Goal: Download file/media

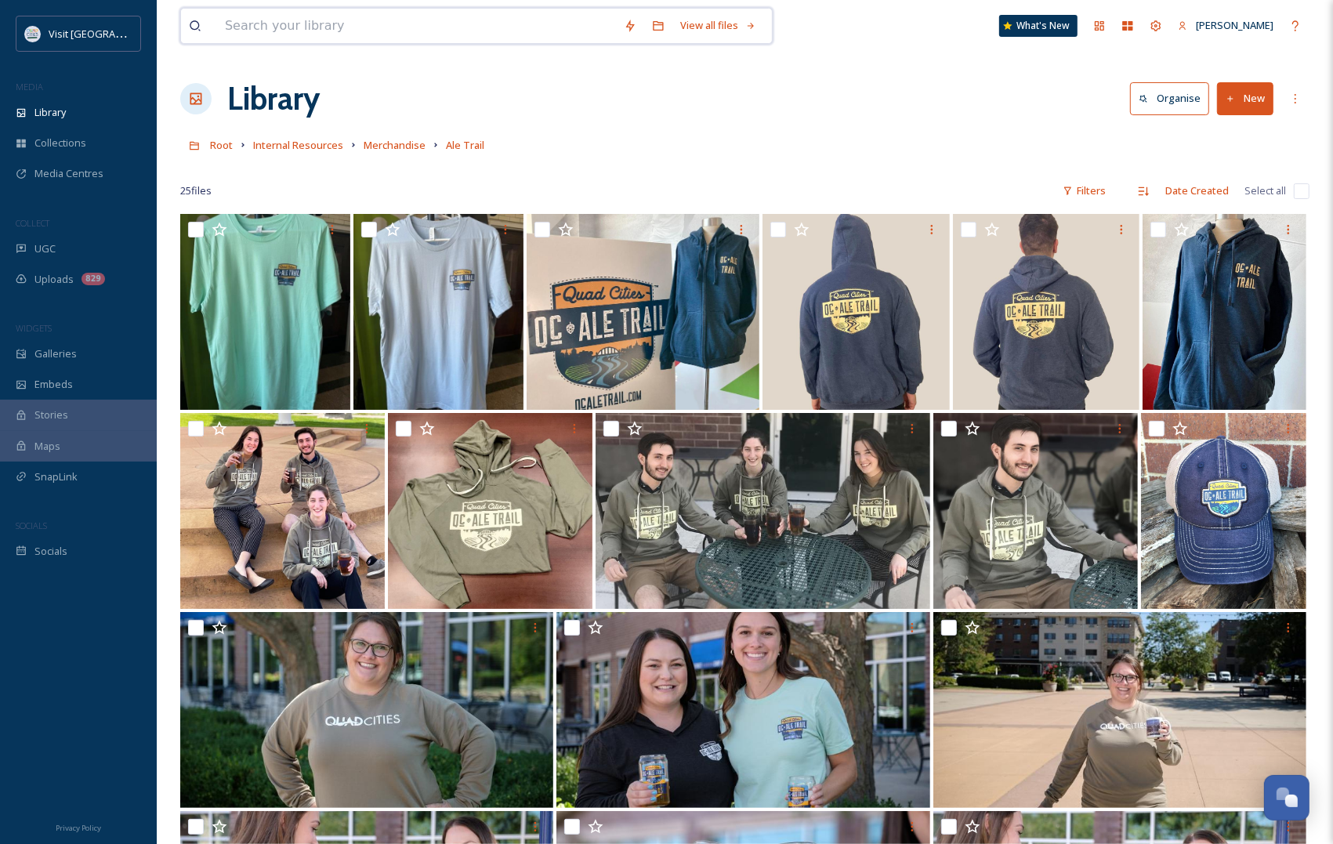
click at [366, 20] on input at bounding box center [416, 26] width 399 height 34
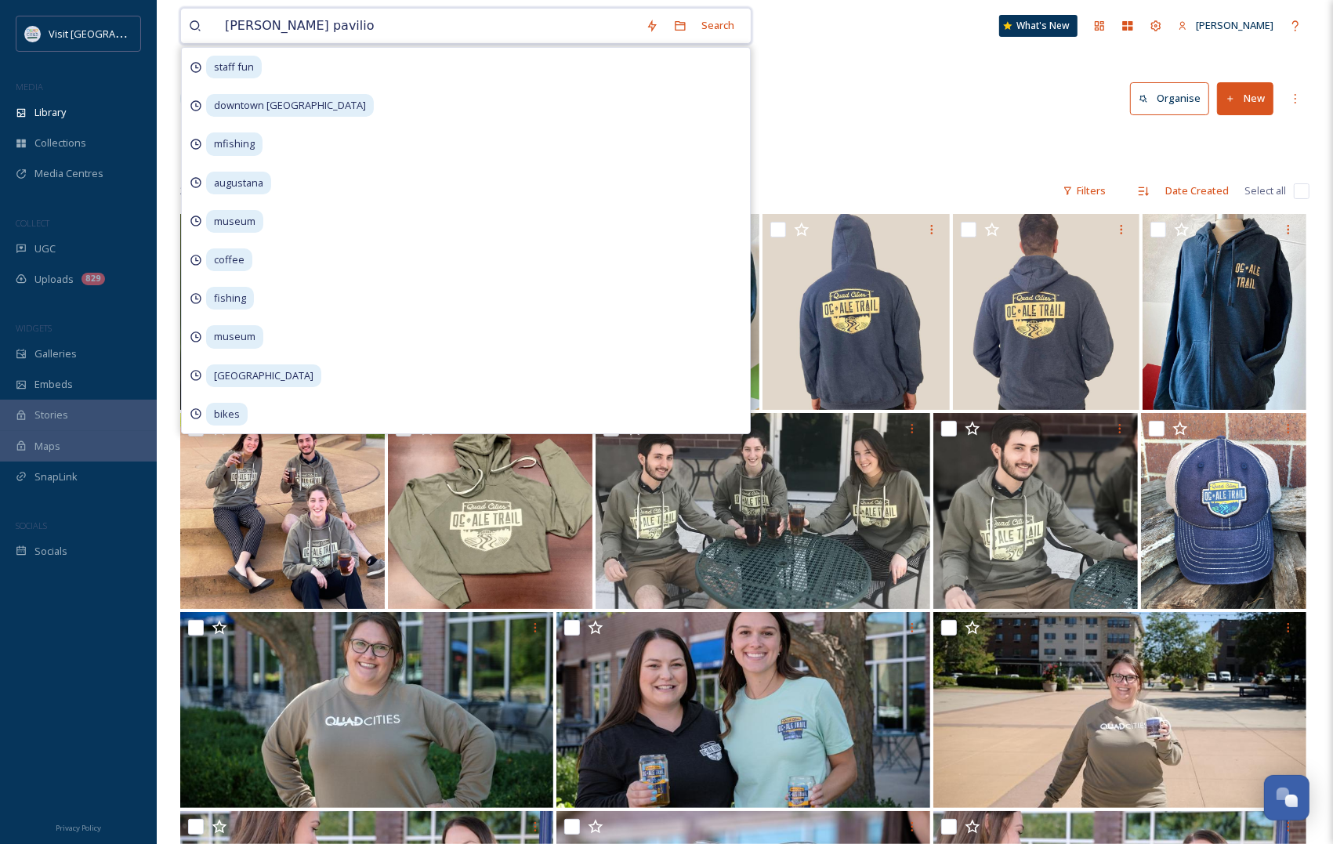
type input "[PERSON_NAME] deere pavilion"
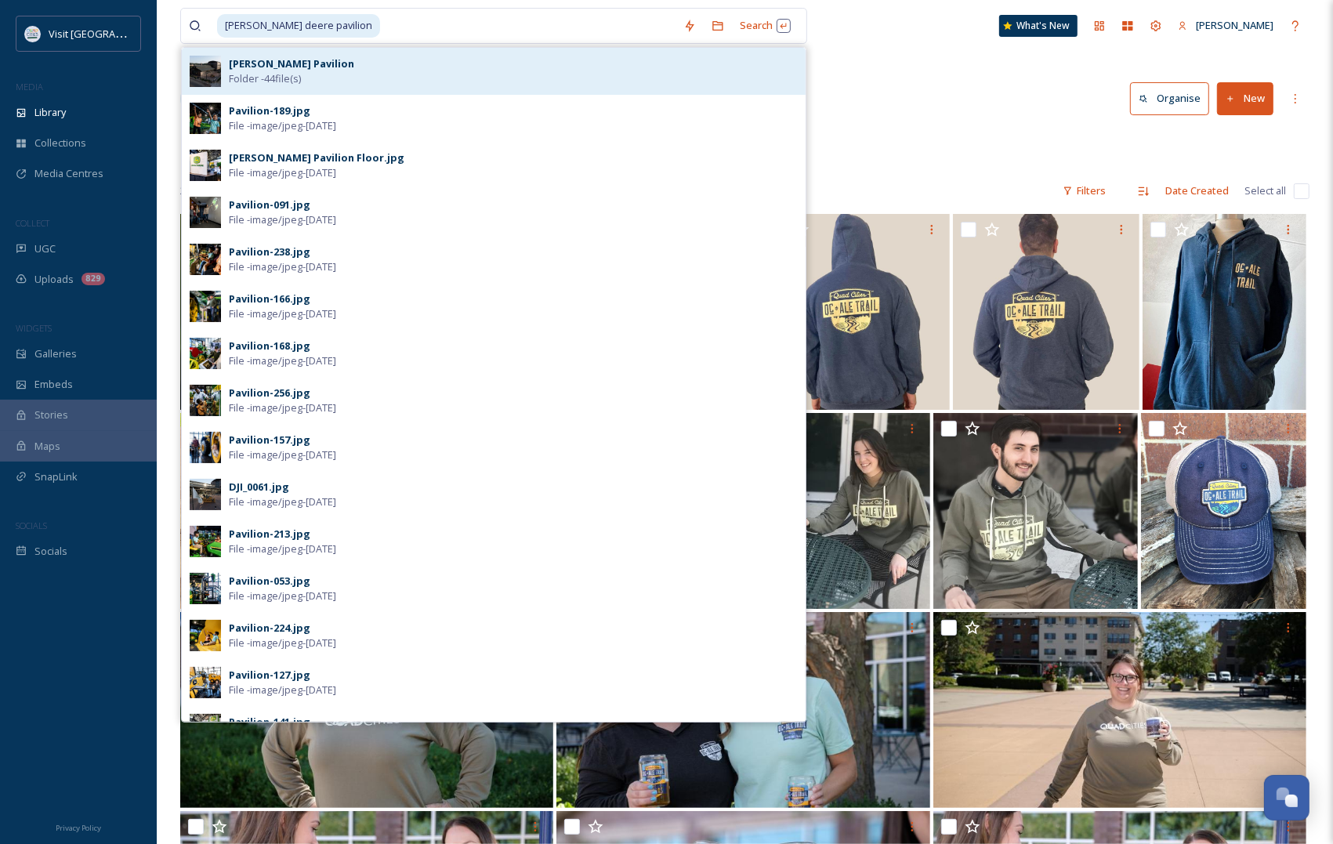
click at [296, 77] on span "Folder - 44 file(s)" at bounding box center [265, 78] width 72 height 15
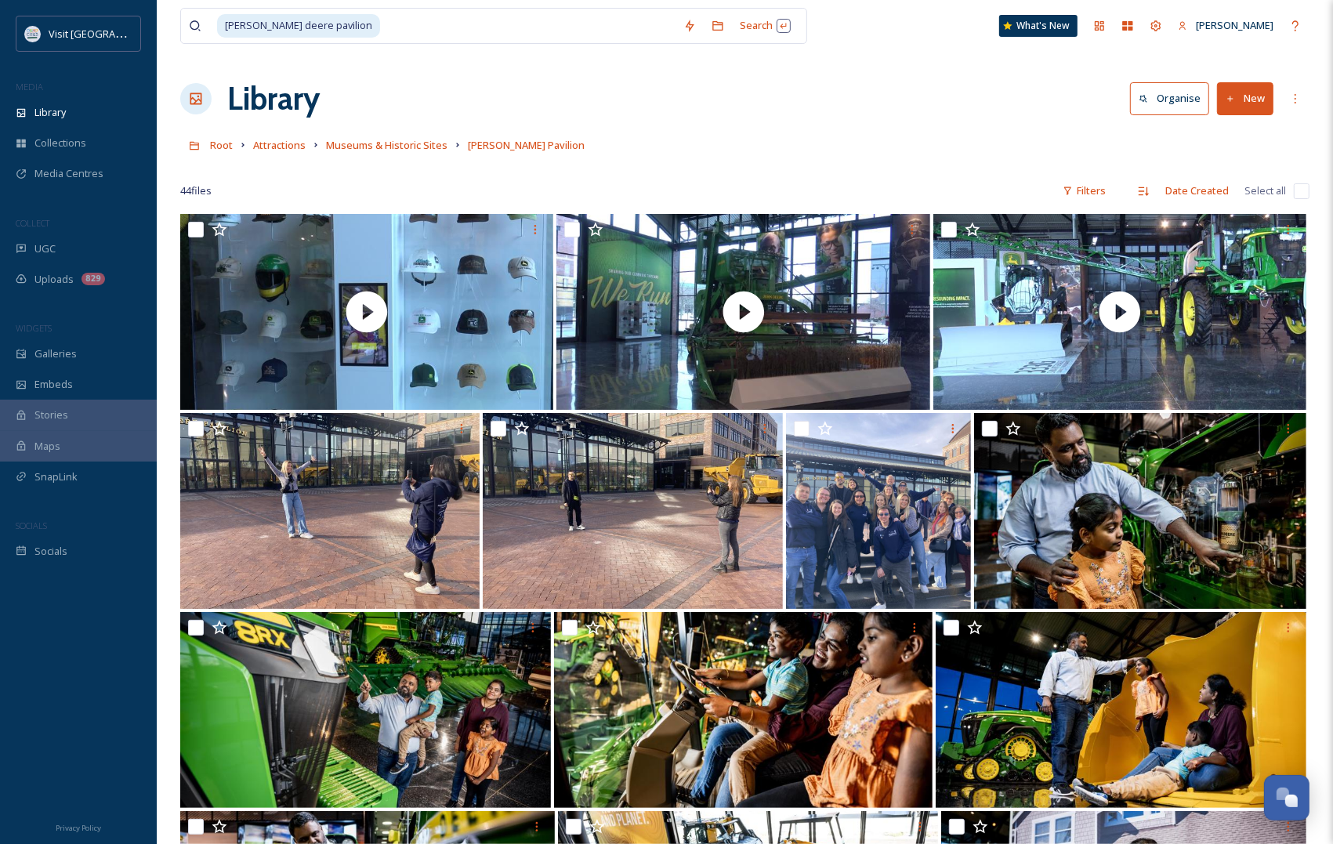
click at [952, 145] on div "Root Attractions Museums & Historic Sites [PERSON_NAME][GEOGRAPHIC_DATA]" at bounding box center [744, 145] width 1129 height 30
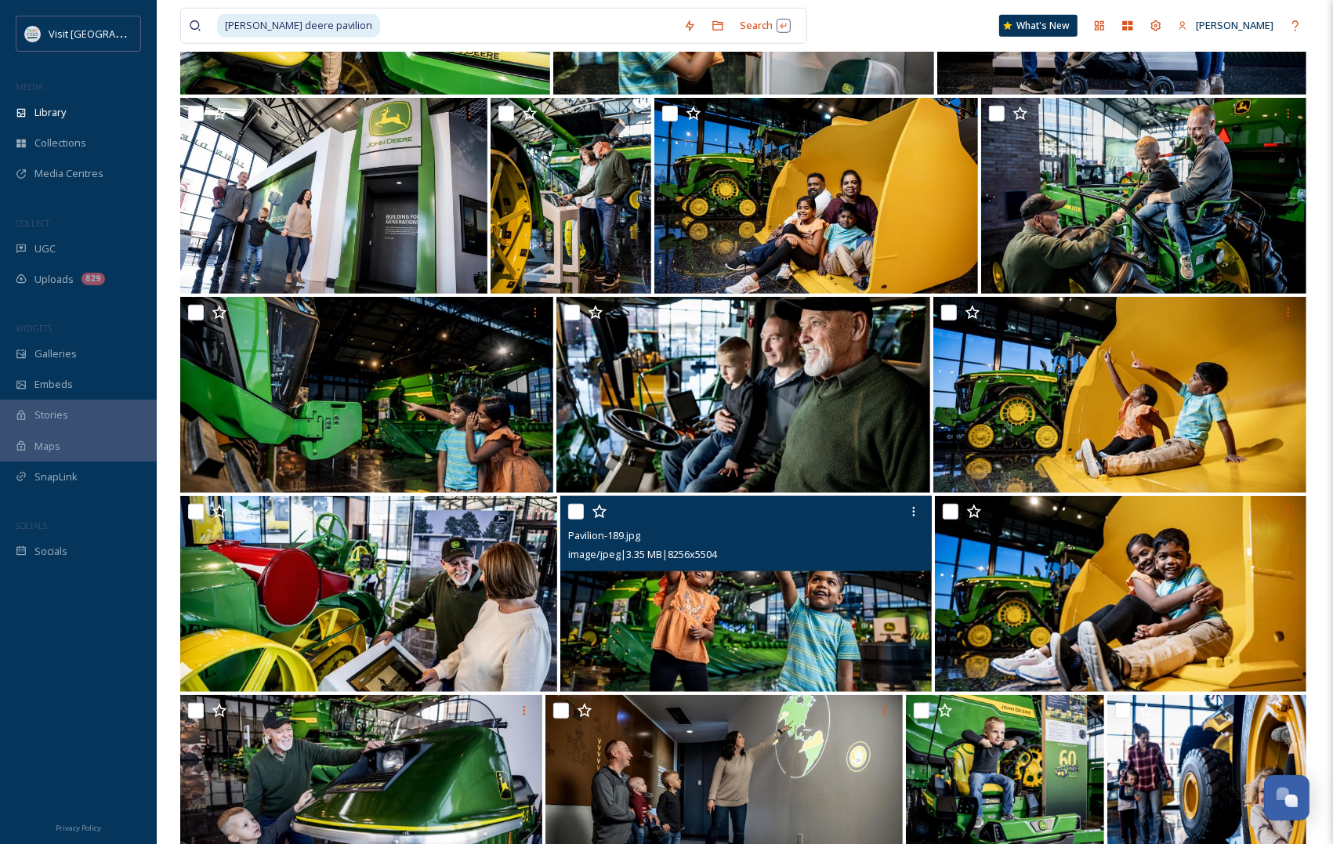
scroll to position [1078, 0]
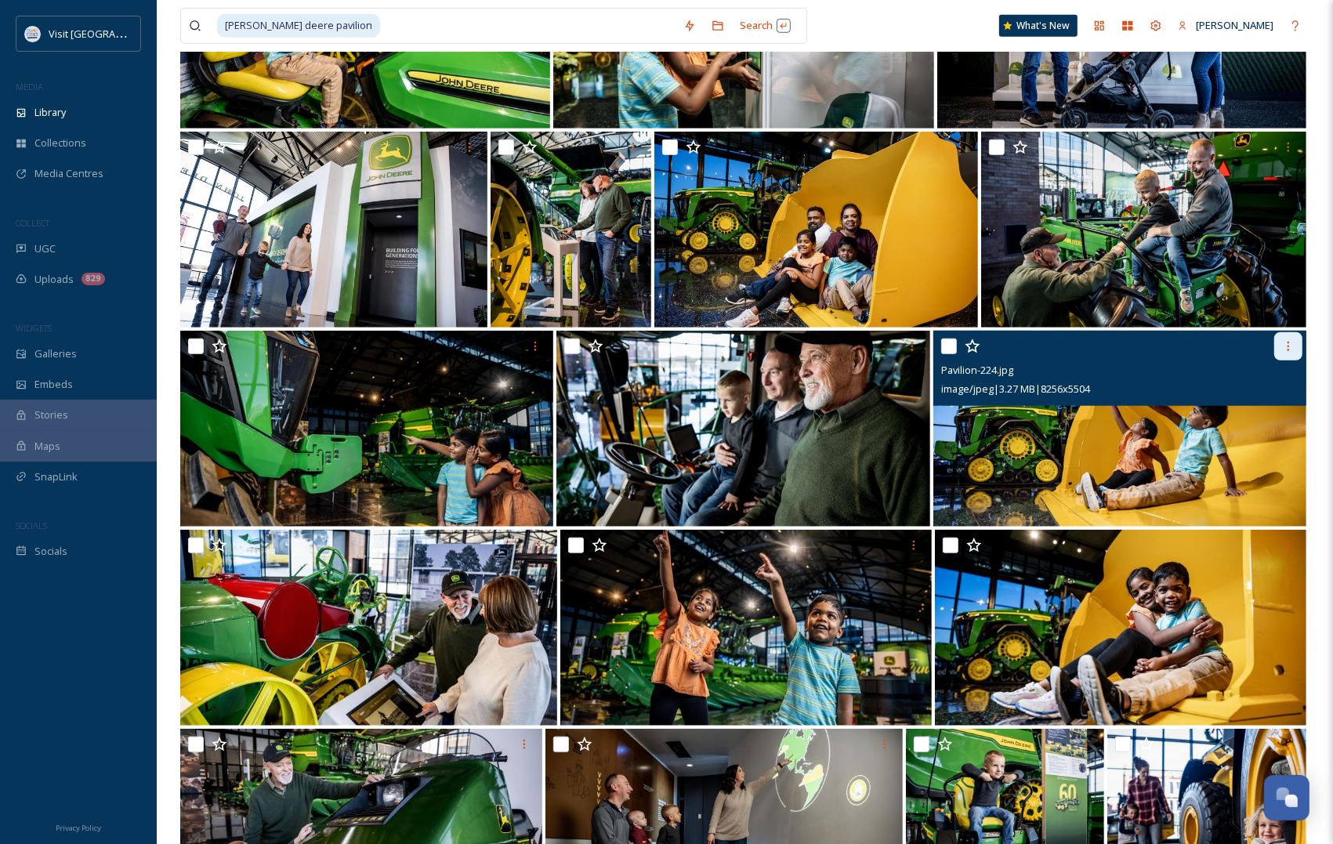
click at [1295, 343] on div at bounding box center [1288, 346] width 28 height 28
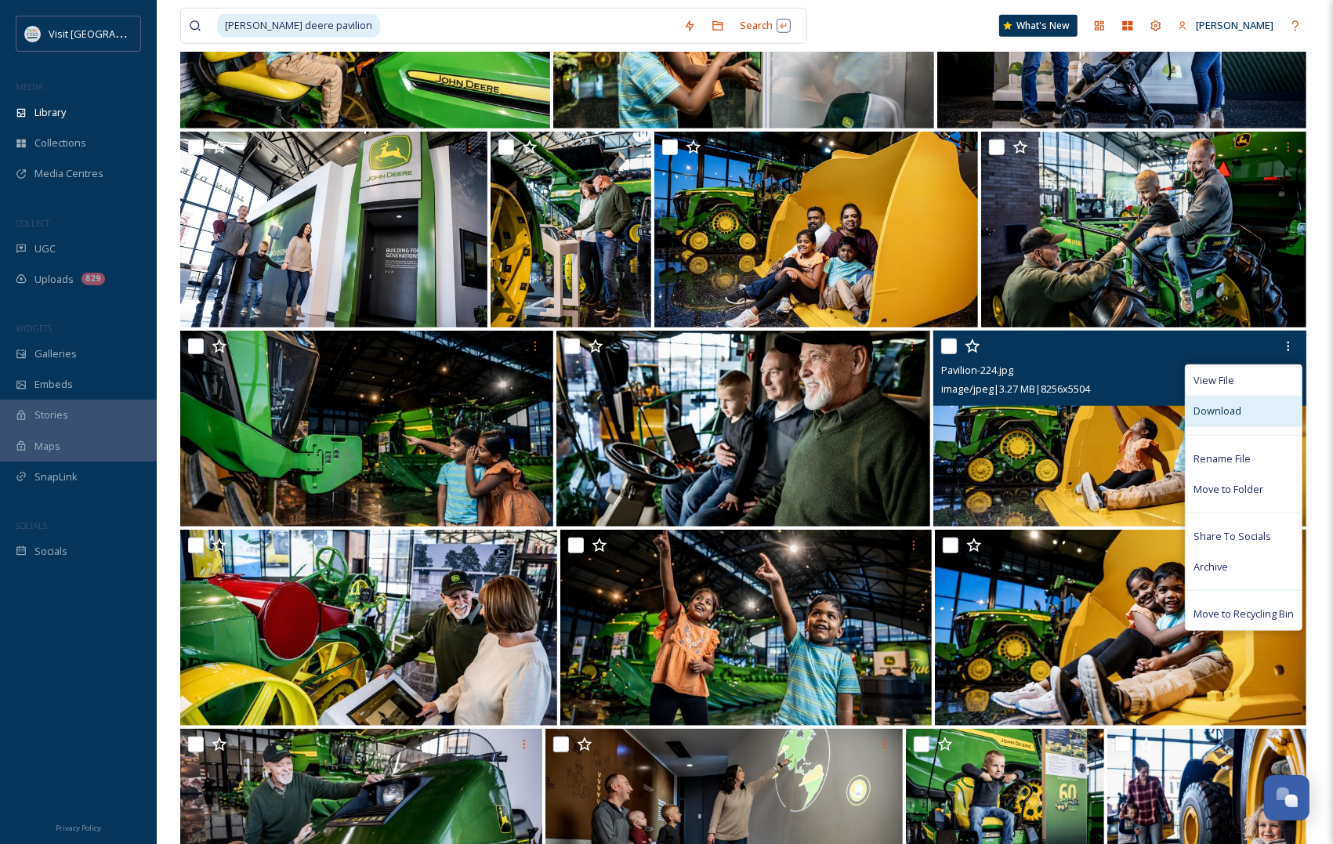
click at [1223, 413] on span "Download" at bounding box center [1218, 411] width 48 height 15
